Goal: Navigation & Orientation: Find specific page/section

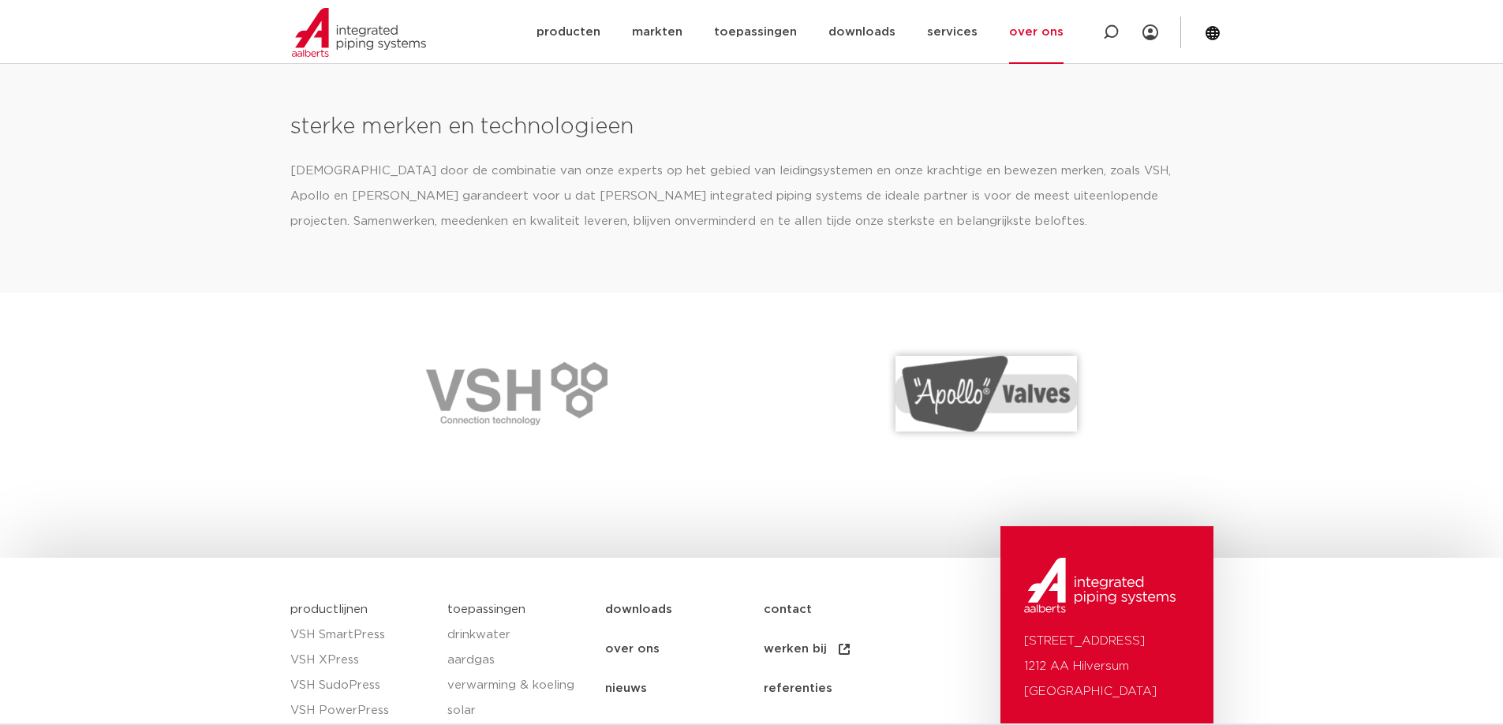
scroll to position [2051, 0]
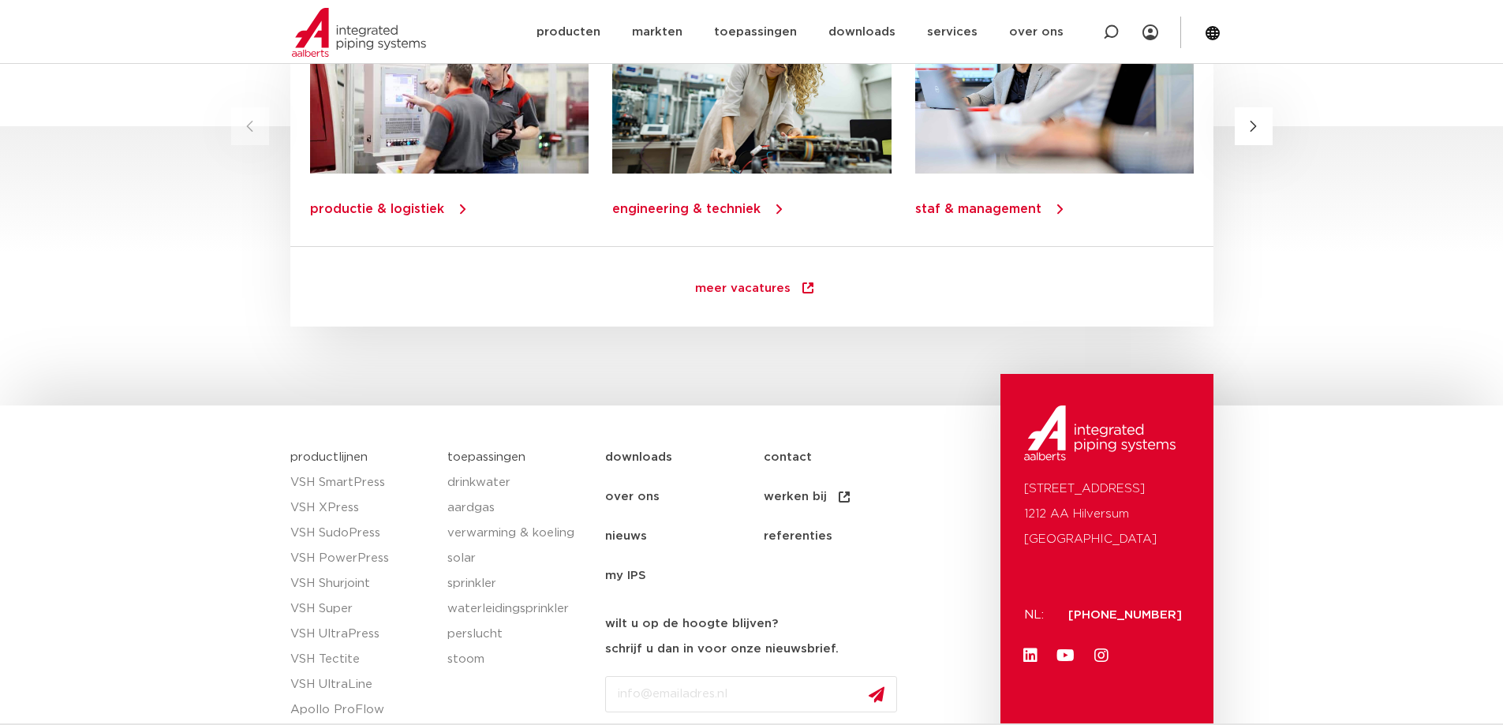
scroll to position [2268, 0]
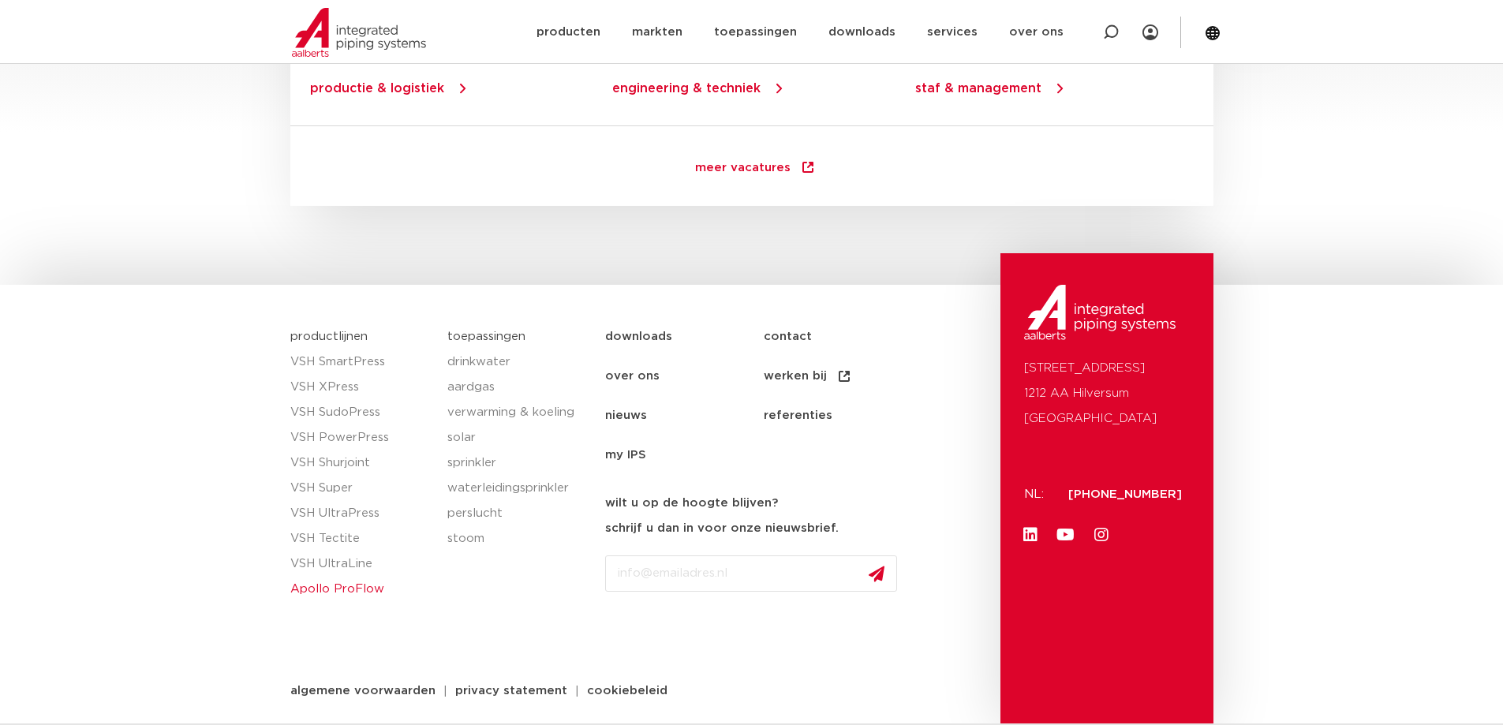
click at [347, 586] on link "Apollo ProFlow" at bounding box center [361, 589] width 142 height 25
